Goal: Information Seeking & Learning: Understand process/instructions

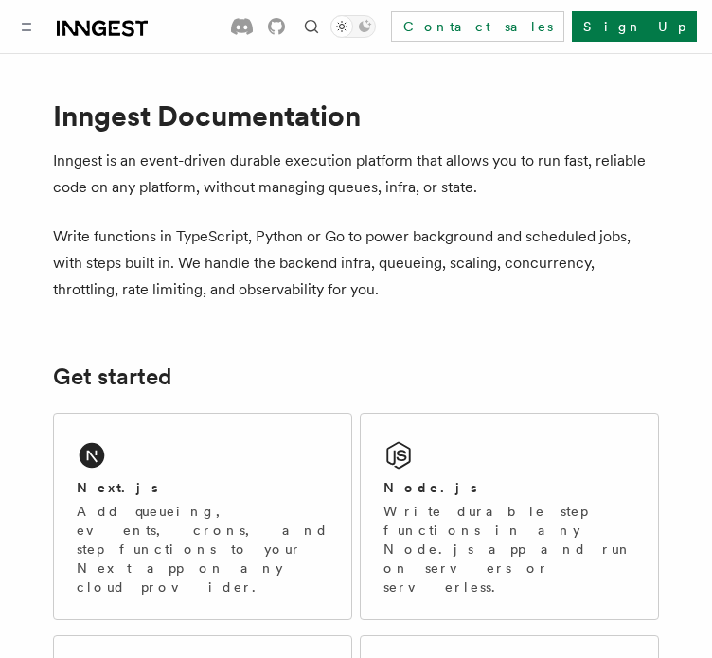
click at [22, 25] on icon "Toggle navigation" at bounding box center [26, 27] width 9 height 9
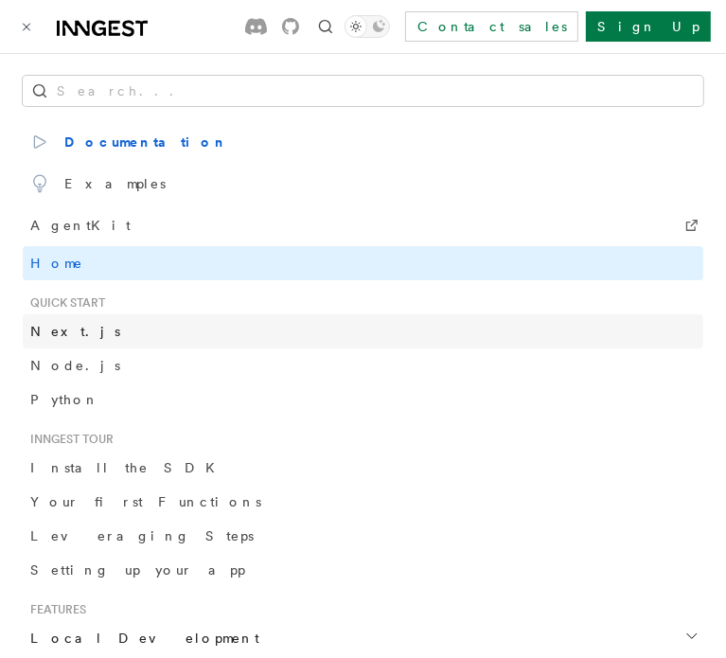
click at [55, 332] on span "Next.js" at bounding box center [75, 331] width 90 height 15
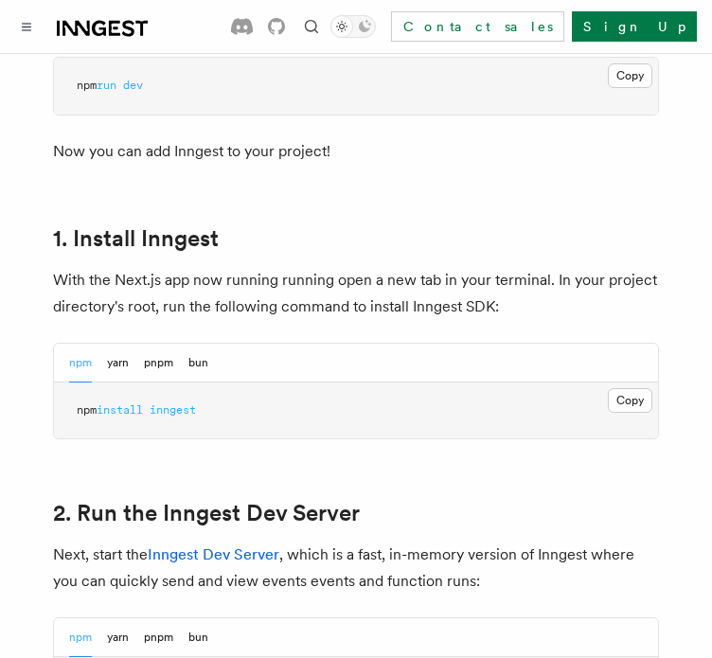
scroll to position [981, 0]
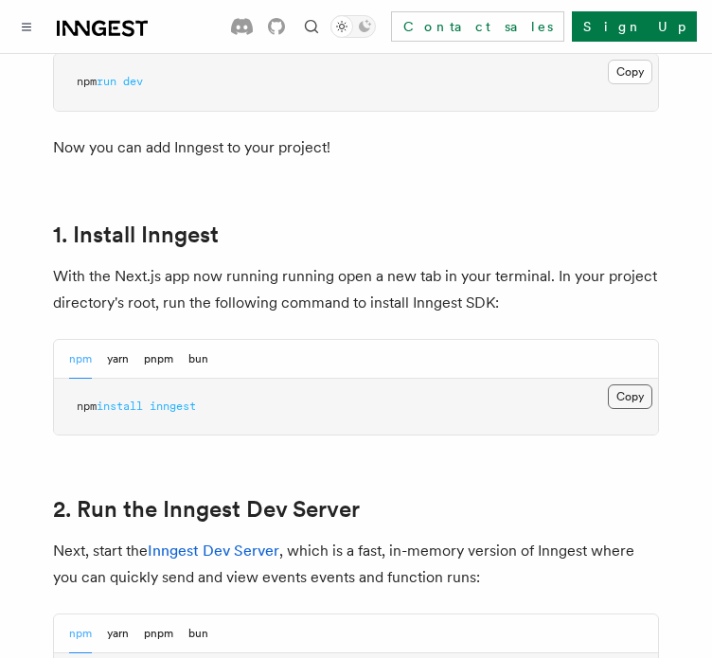
click at [640, 384] on button "Copy Copied" at bounding box center [630, 396] width 45 height 25
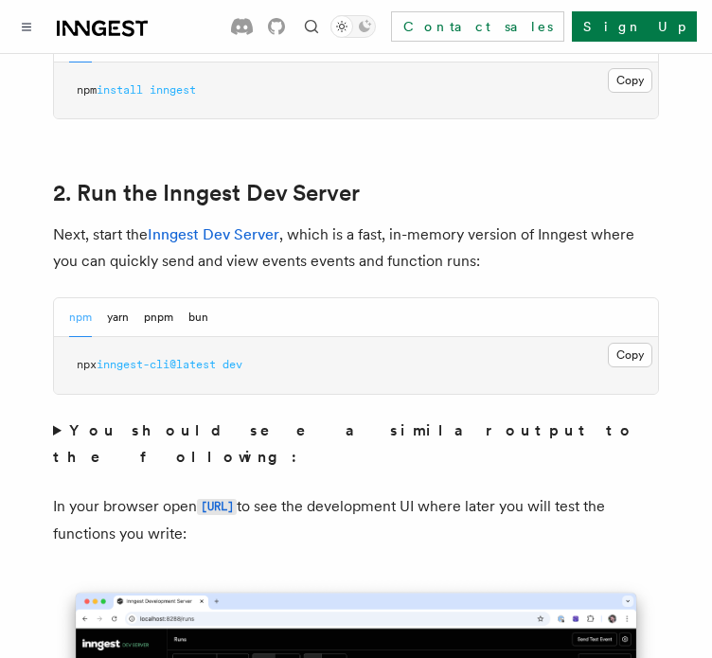
scroll to position [1298, 0]
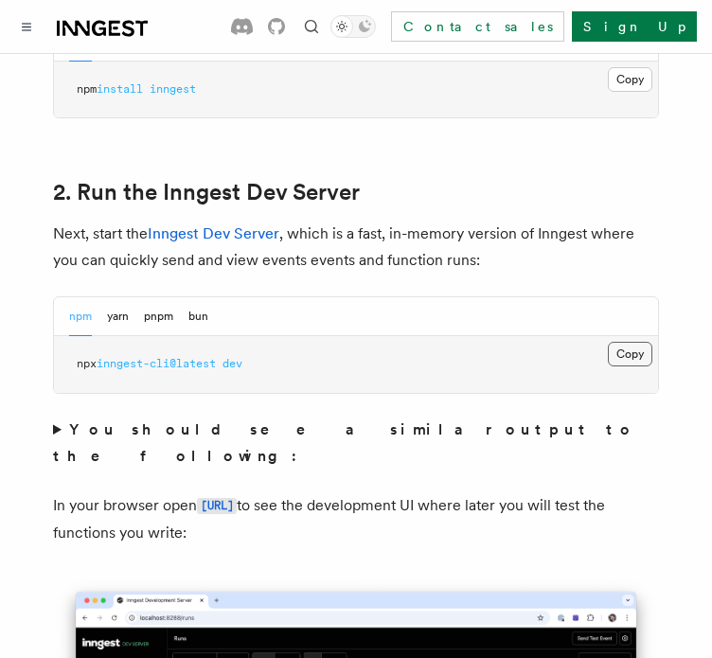
click at [640, 342] on button "Copy Copied" at bounding box center [630, 354] width 45 height 25
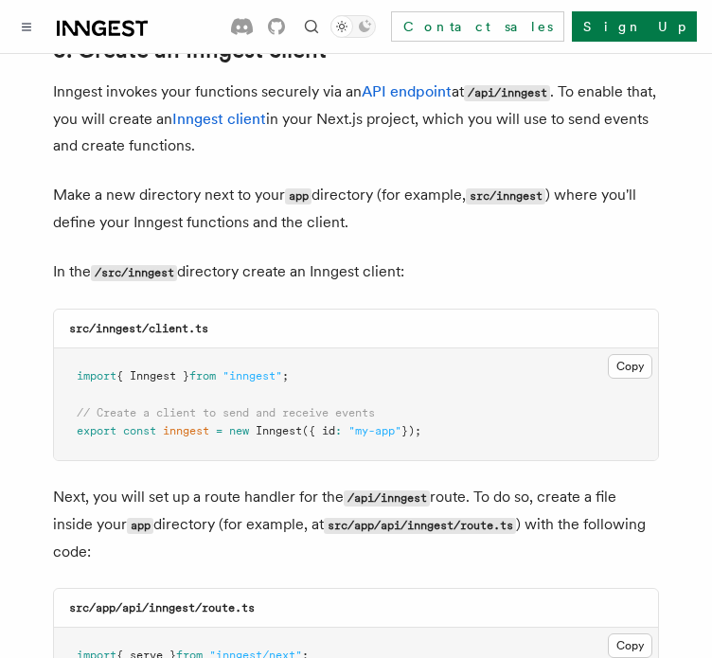
scroll to position [2329, 0]
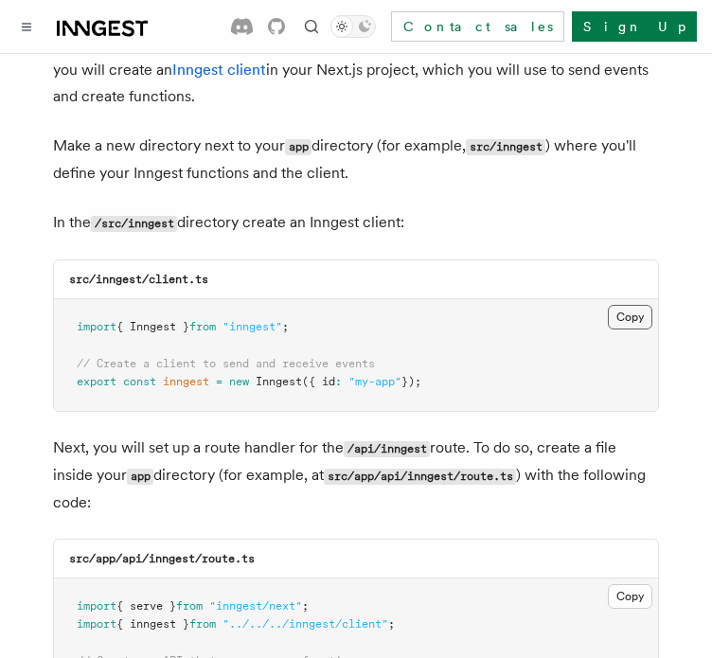
click at [634, 305] on button "Copy Copied" at bounding box center [630, 317] width 45 height 25
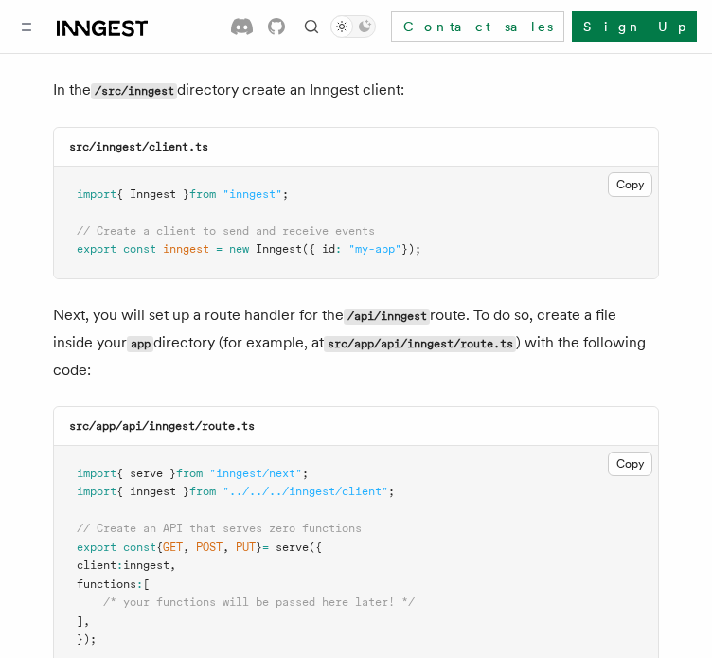
scroll to position [2556, 0]
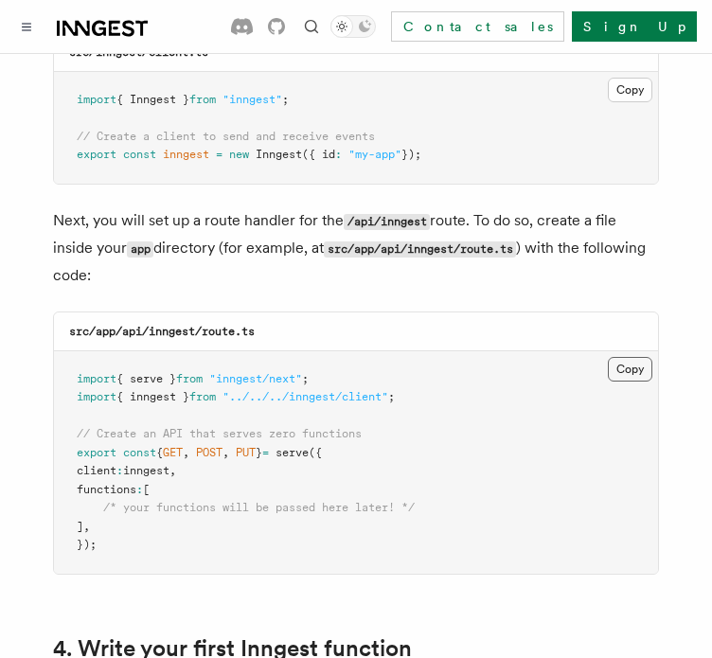
click at [633, 357] on button "Copy Copied" at bounding box center [630, 369] width 45 height 25
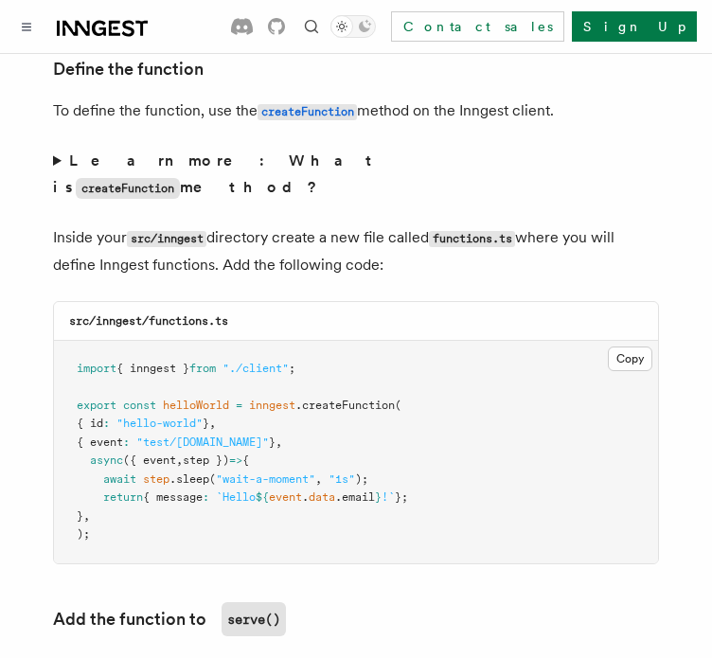
scroll to position [3311, 0]
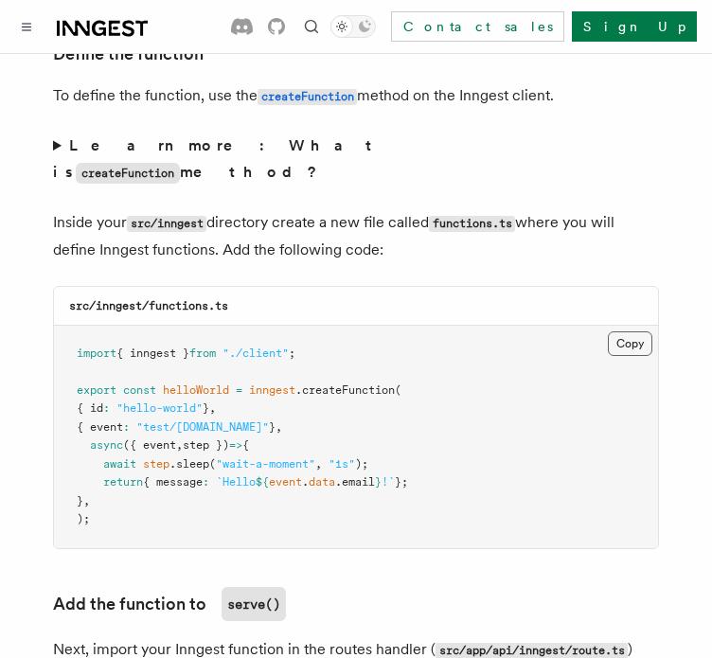
click at [643, 331] on button "Copy Copied" at bounding box center [630, 343] width 45 height 25
